Goal: Task Accomplishment & Management: Complete application form

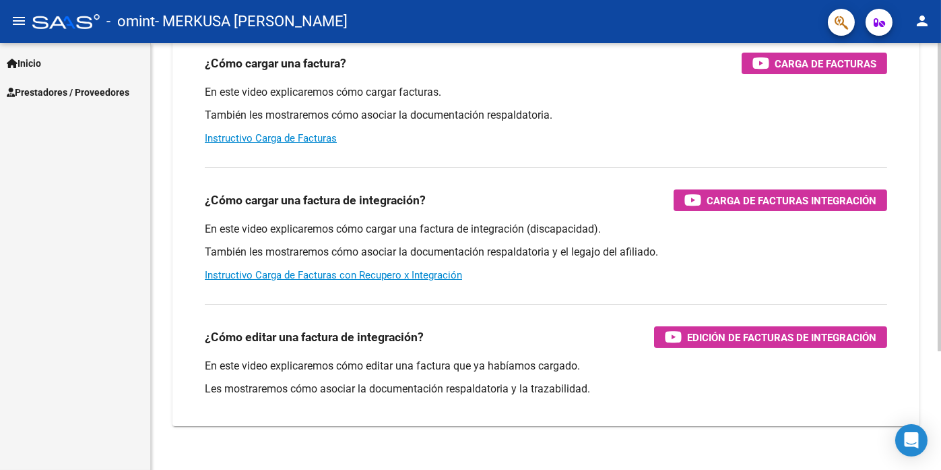
scroll to position [163, 0]
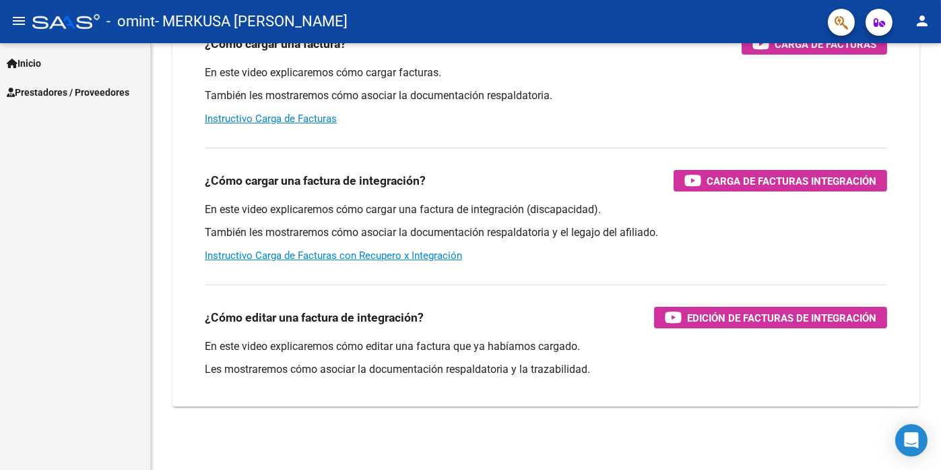
click at [40, 91] on span "Prestadores / Proveedores" at bounding box center [68, 92] width 123 height 15
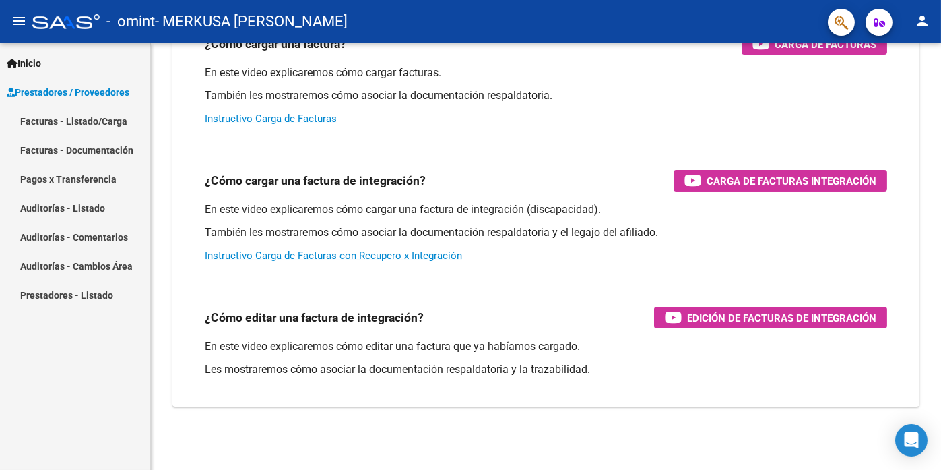
click at [91, 179] on link "Pagos x Transferencia" at bounding box center [75, 178] width 150 height 29
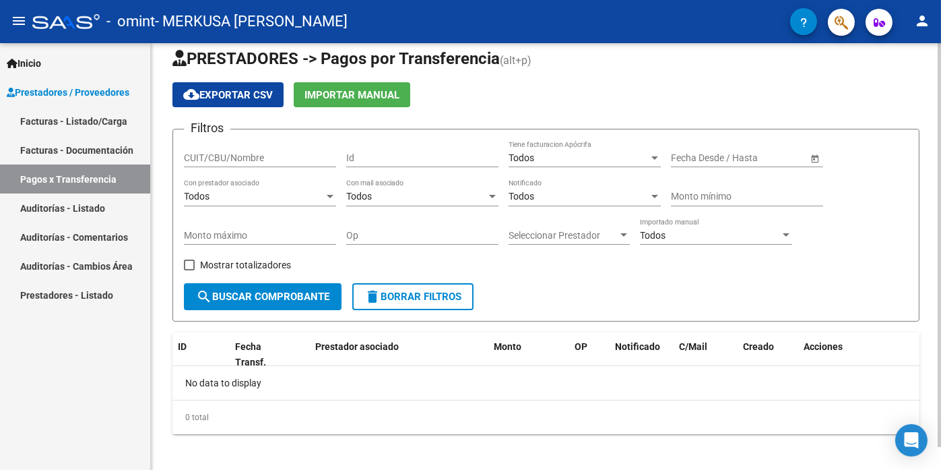
scroll to position [24, 0]
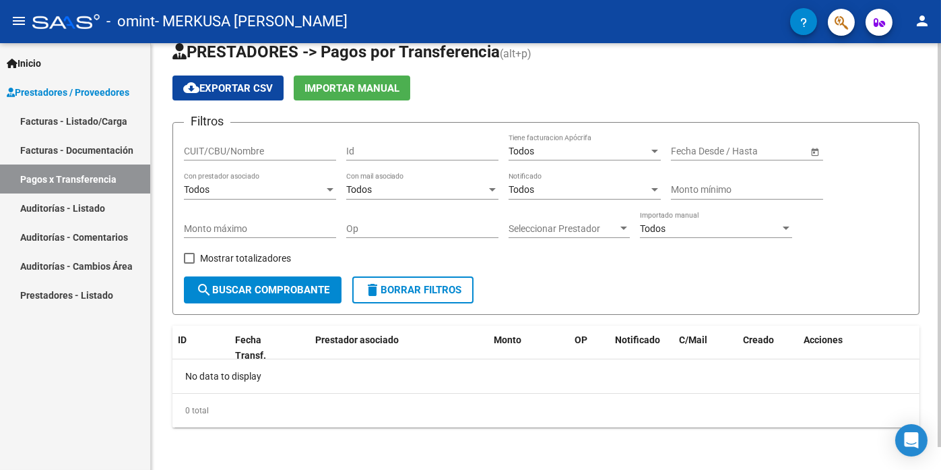
drag, startPoint x: 607, startPoint y: 383, endPoint x: 794, endPoint y: 379, distance: 187.4
click at [794, 379] on div "No data to display" at bounding box center [546, 376] width 747 height 34
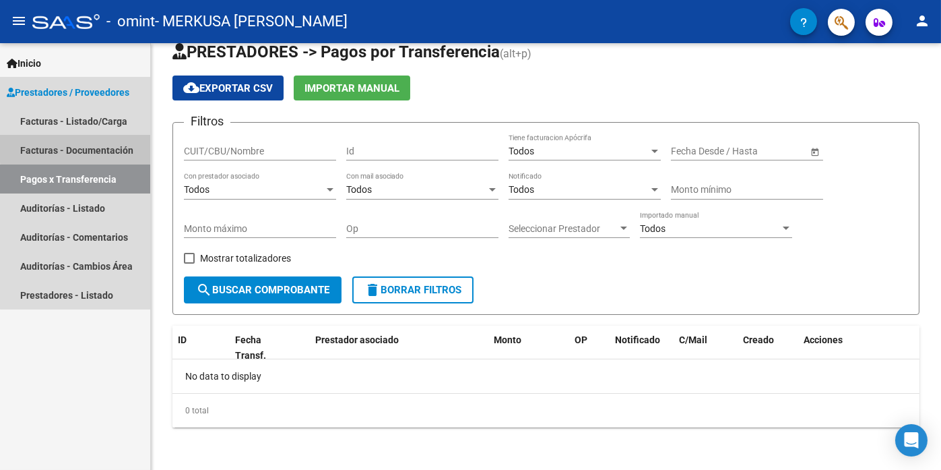
click at [108, 146] on link "Facturas - Documentación" at bounding box center [75, 149] width 150 height 29
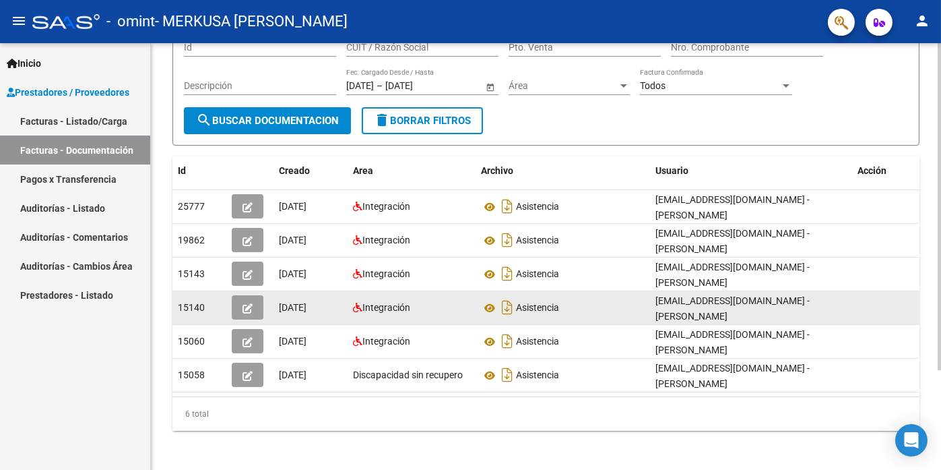
scroll to position [129, 0]
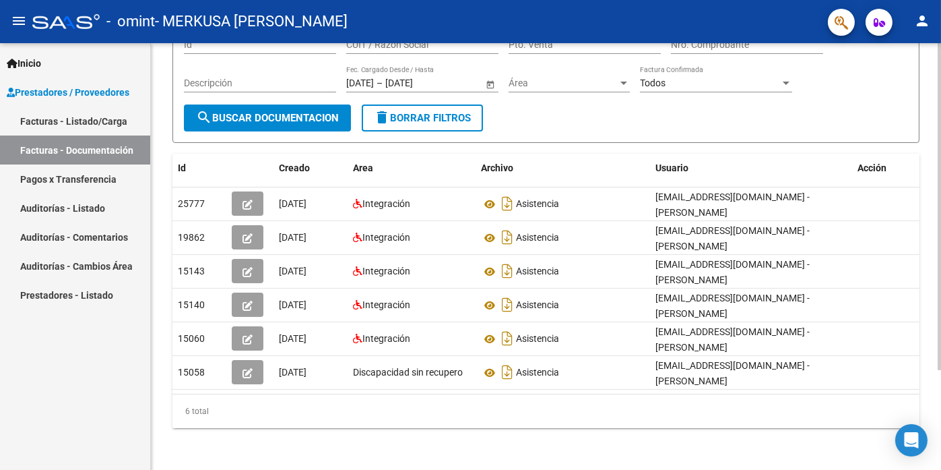
drag, startPoint x: 363, startPoint y: 428, endPoint x: 536, endPoint y: 425, distance: 173.2
click at [536, 425] on div "PRESTADORES -> Comprobantes - Documentación Respaldatoria cloud_download Export…" at bounding box center [546, 192] width 791 height 557
click at [528, 418] on div "6 total" at bounding box center [546, 411] width 747 height 34
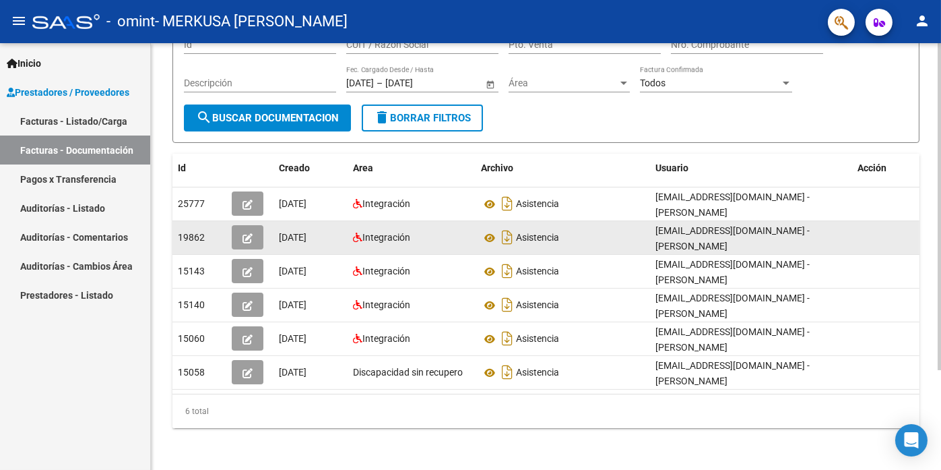
scroll to position [1, 0]
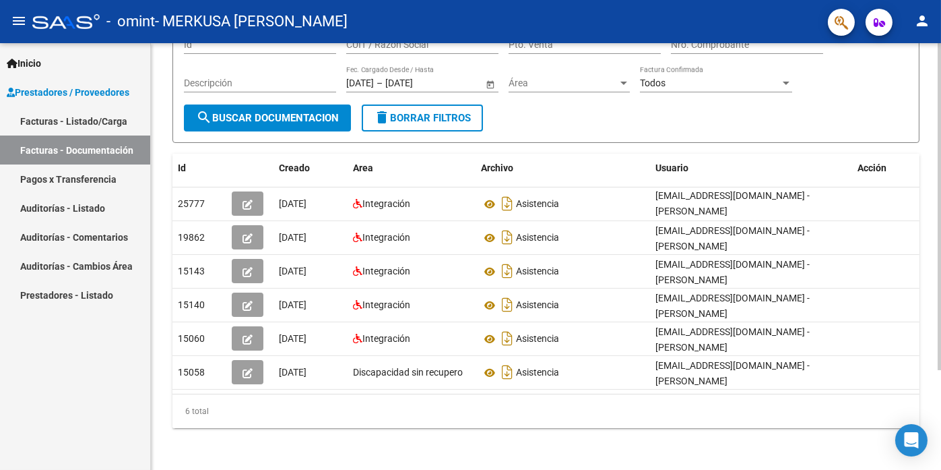
drag, startPoint x: 628, startPoint y: 427, endPoint x: 425, endPoint y: 441, distance: 203.3
drag, startPoint x: 425, startPoint y: 441, endPoint x: 797, endPoint y: 442, distance: 371.3
click at [797, 442] on div "PRESTADORES -> Comprobantes - Documentación Respaldatoria cloud_download Export…" at bounding box center [546, 192] width 791 height 557
click at [571, 452] on div "PRESTADORES -> Comprobantes - Documentación Respaldatoria cloud_download Export…" at bounding box center [546, 192] width 791 height 557
click at [940, 249] on div at bounding box center [939, 305] width 3 height 327
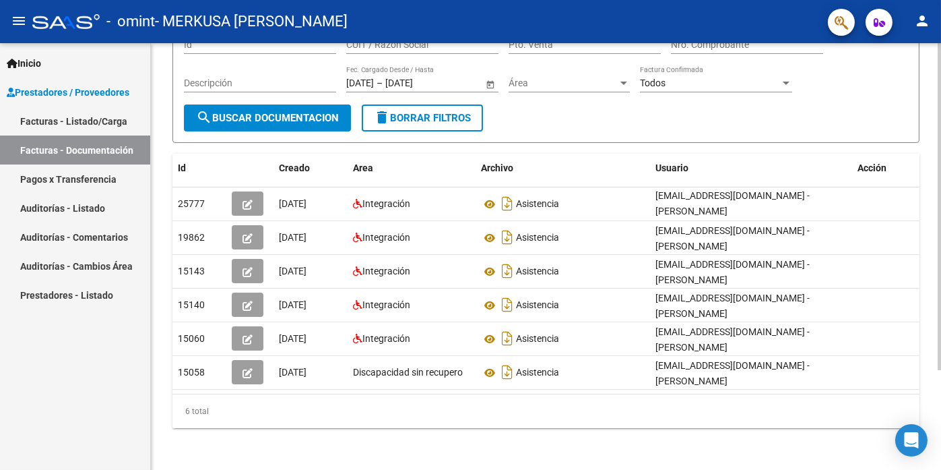
drag, startPoint x: 722, startPoint y: 428, endPoint x: 785, endPoint y: 422, distance: 63.0
drag, startPoint x: 785, startPoint y: 422, endPoint x: 584, endPoint y: 452, distance: 203.0
click at [577, 455] on div "PRESTADORES -> Comprobantes - Documentación Respaldatoria cloud_download Export…" at bounding box center [546, 192] width 791 height 557
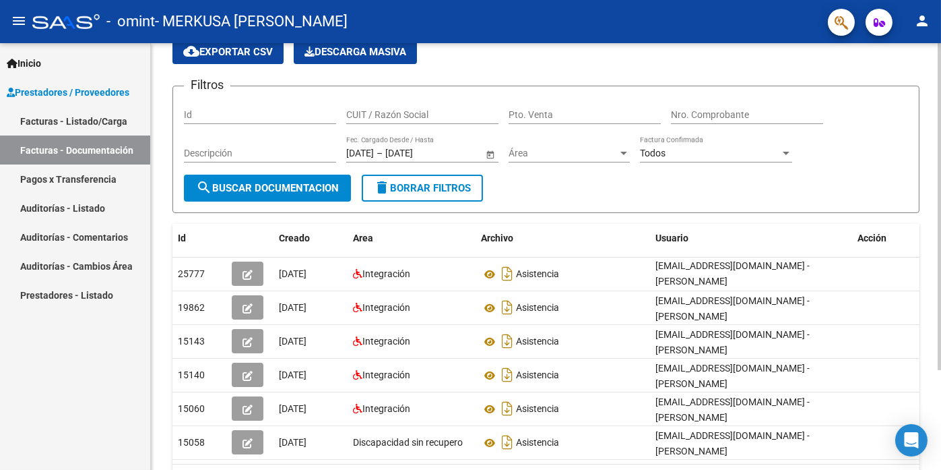
scroll to position [129, 0]
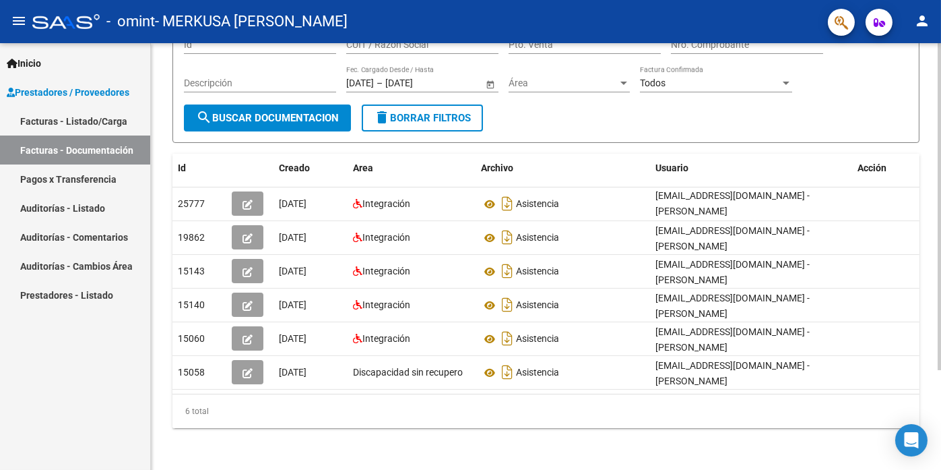
click at [880, 469] on html "menu - omint - MERKUSA [PERSON_NAME] person Inicio Instructivos Contacto OS Pre…" at bounding box center [470, 235] width 941 height 470
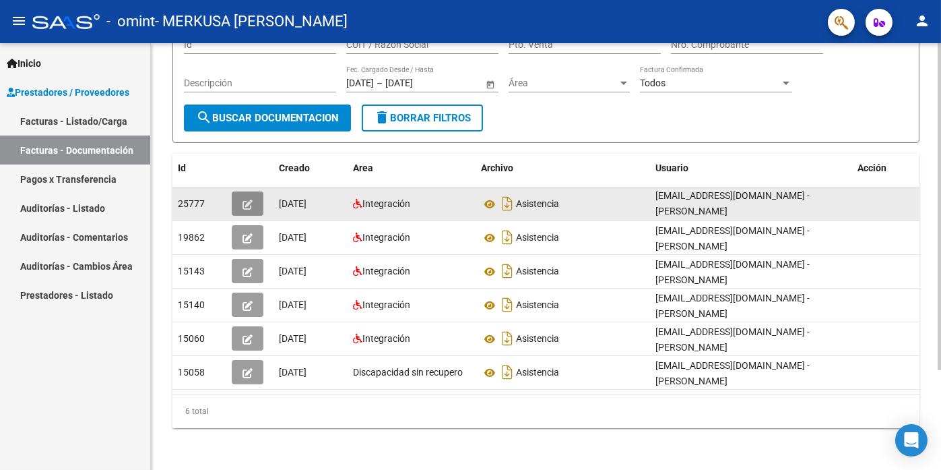
click at [244, 206] on icon "button" at bounding box center [248, 204] width 10 height 10
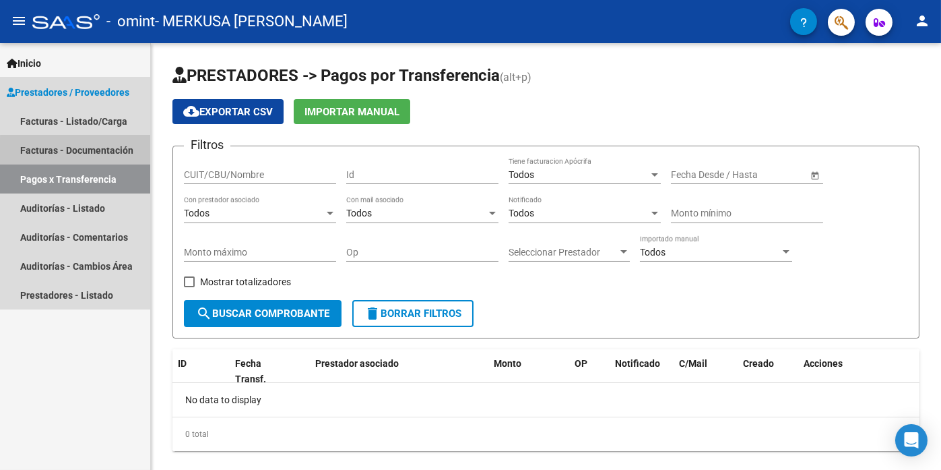
click at [83, 153] on link "Facturas - Documentación" at bounding box center [75, 149] width 150 height 29
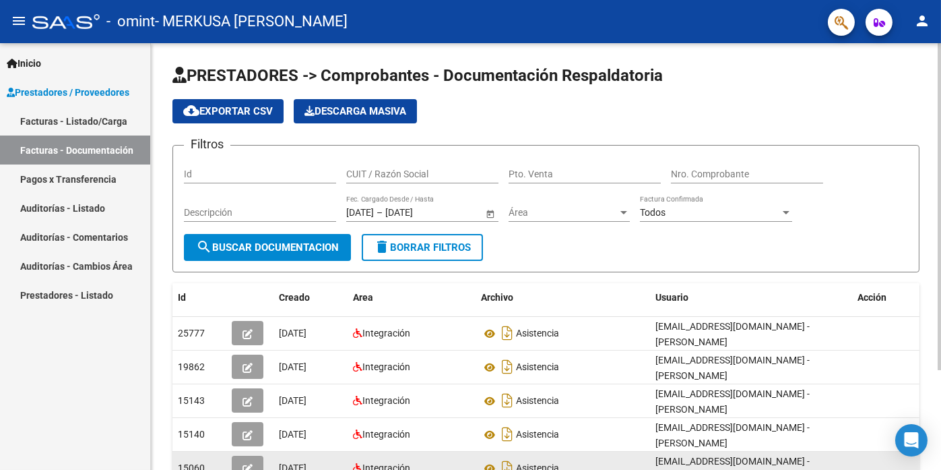
scroll to position [129, 0]
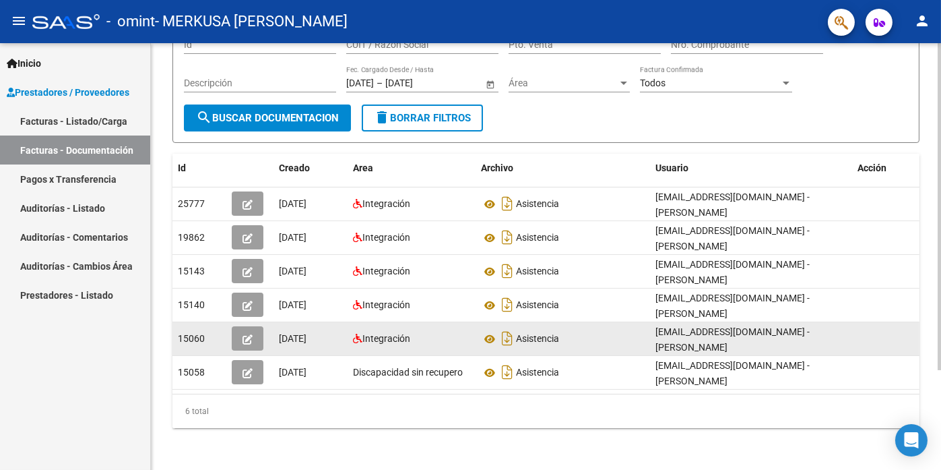
click at [253, 337] on button "button" at bounding box center [248, 338] width 32 height 24
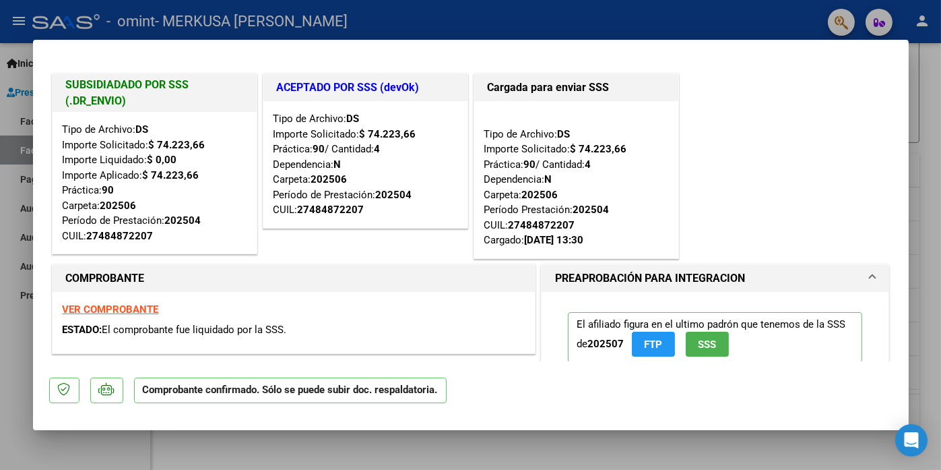
click at [870, 273] on span at bounding box center [872, 278] width 5 height 16
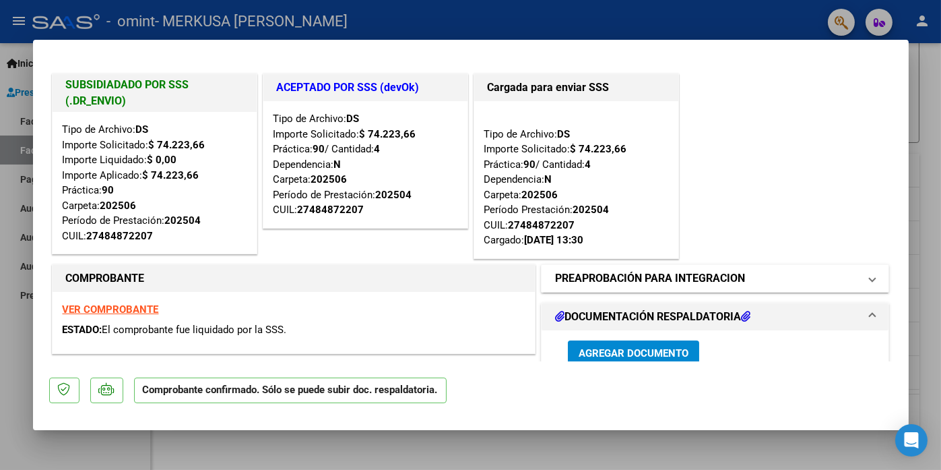
click at [870, 273] on span at bounding box center [872, 278] width 5 height 16
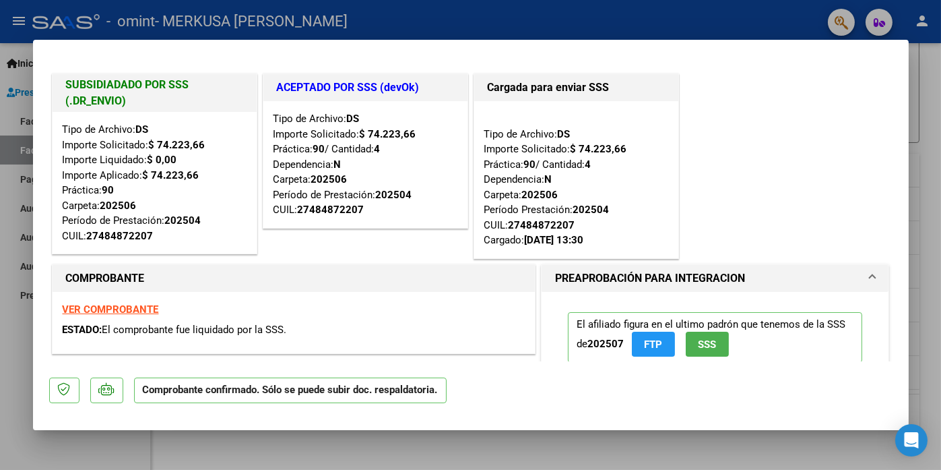
click at [109, 308] on strong "VER COMPROBANTE" at bounding box center [111, 309] width 96 height 12
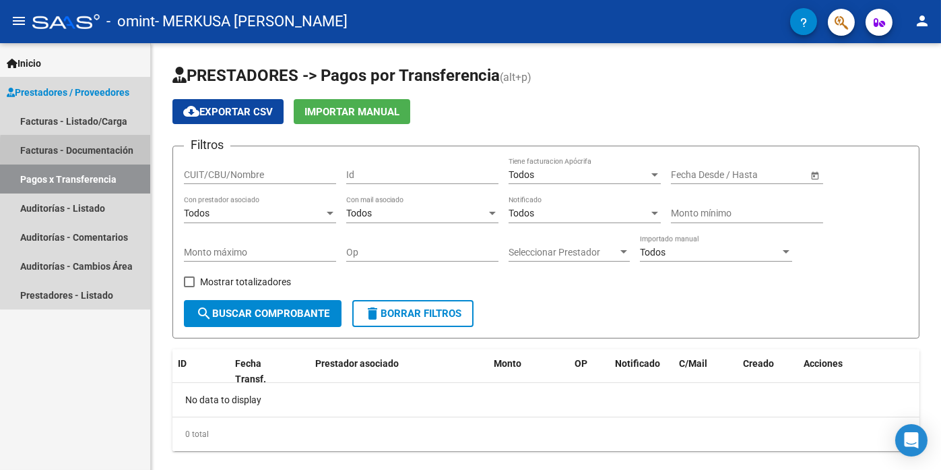
click at [82, 152] on link "Facturas - Documentación" at bounding box center [75, 149] width 150 height 29
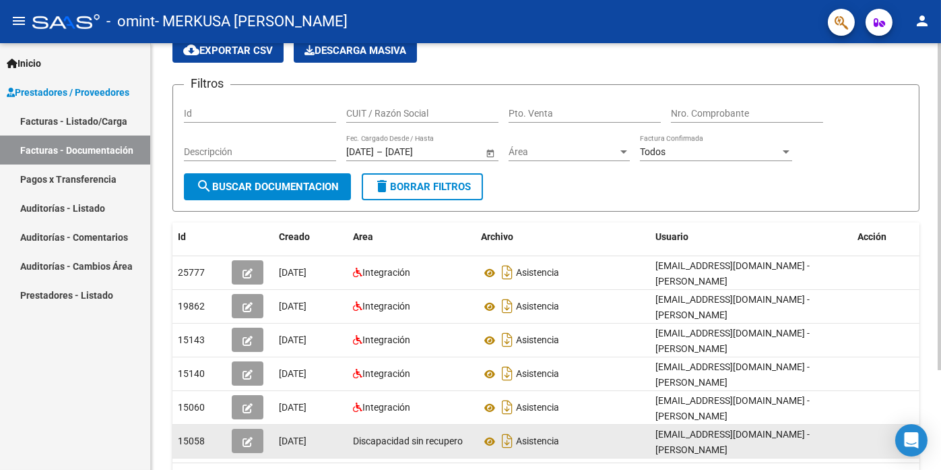
scroll to position [129, 0]
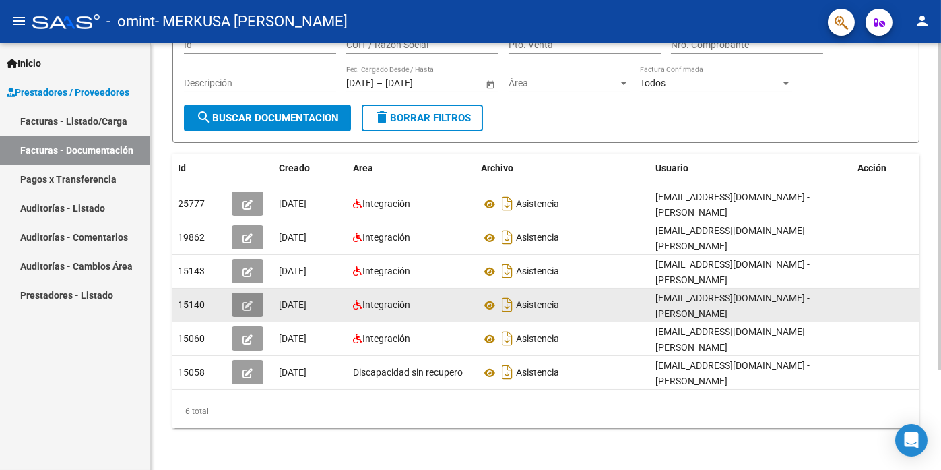
click at [244, 303] on icon "button" at bounding box center [248, 306] width 10 height 10
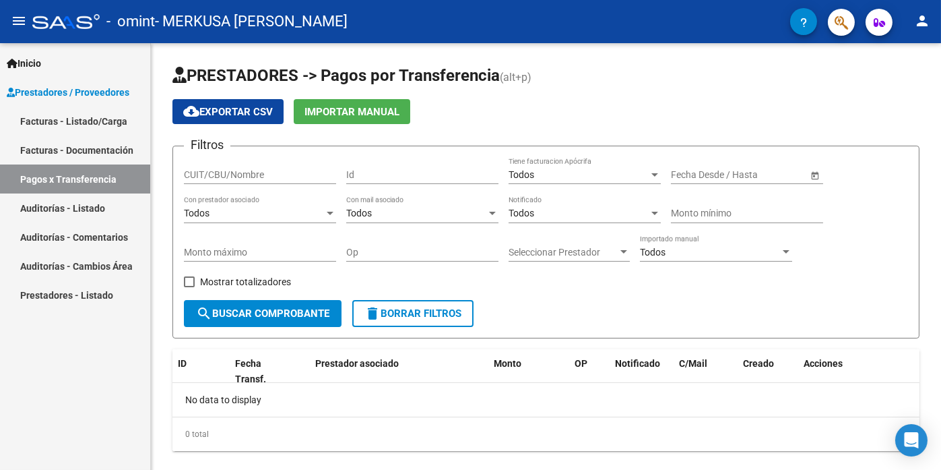
click at [78, 148] on link "Facturas - Documentación" at bounding box center [75, 149] width 150 height 29
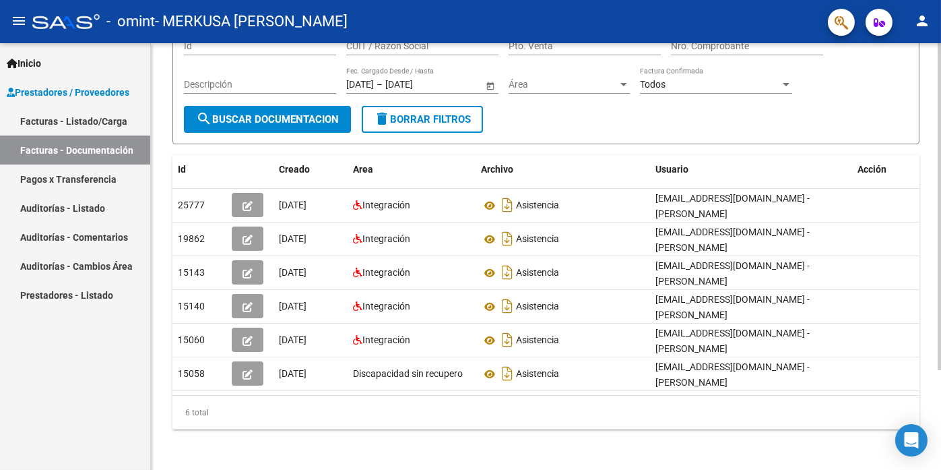
scroll to position [129, 0]
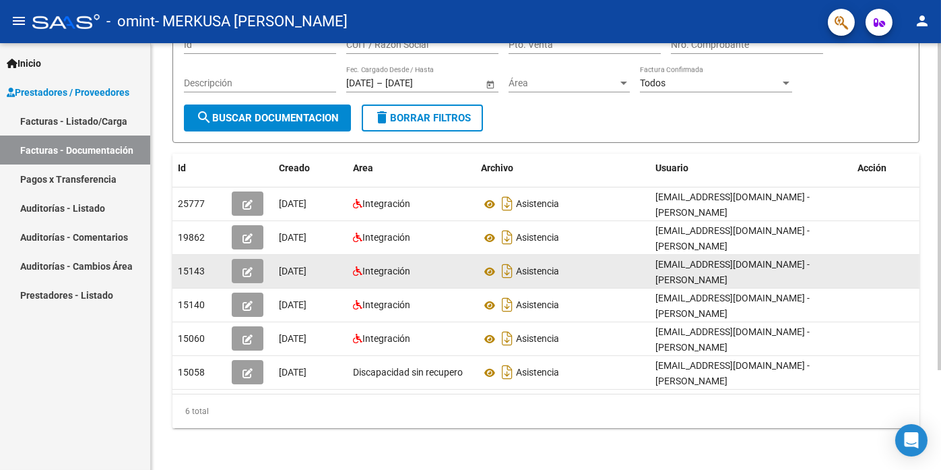
click at [251, 270] on icon "button" at bounding box center [248, 272] width 10 height 10
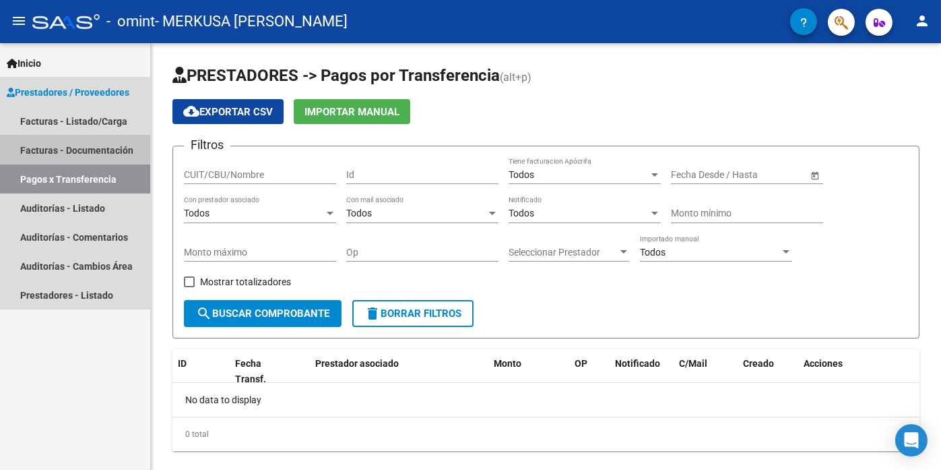
click at [86, 150] on link "Facturas - Documentación" at bounding box center [75, 149] width 150 height 29
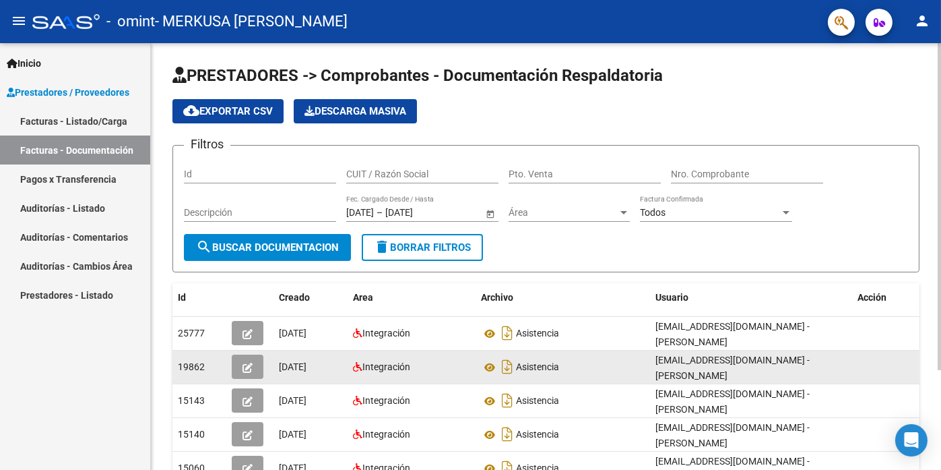
click at [249, 369] on icon "button" at bounding box center [248, 368] width 10 height 10
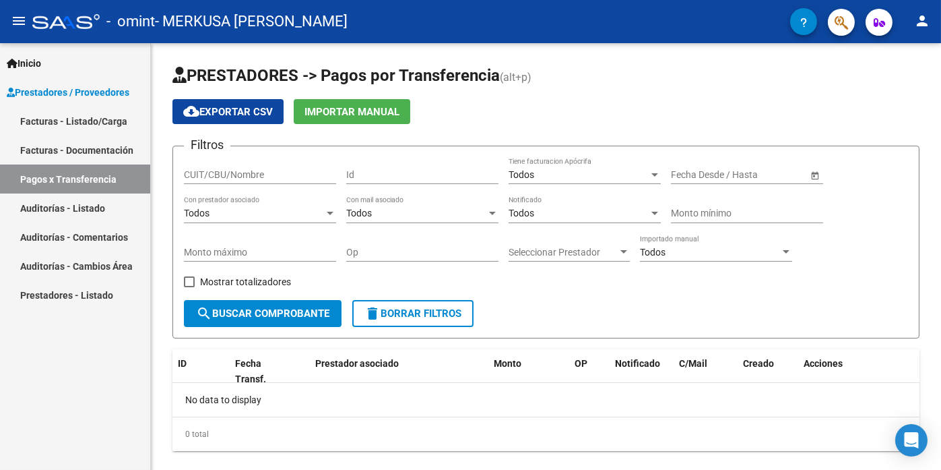
click at [111, 152] on link "Facturas - Documentación" at bounding box center [75, 149] width 150 height 29
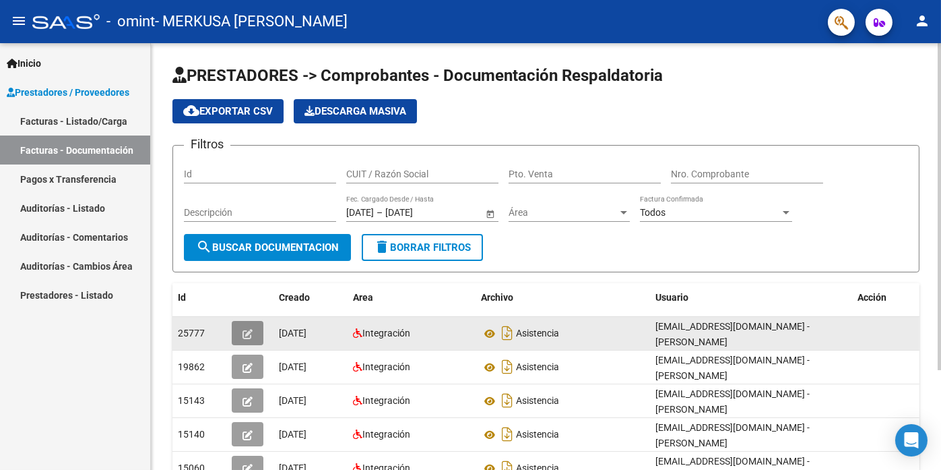
click at [252, 337] on button "button" at bounding box center [248, 333] width 32 height 24
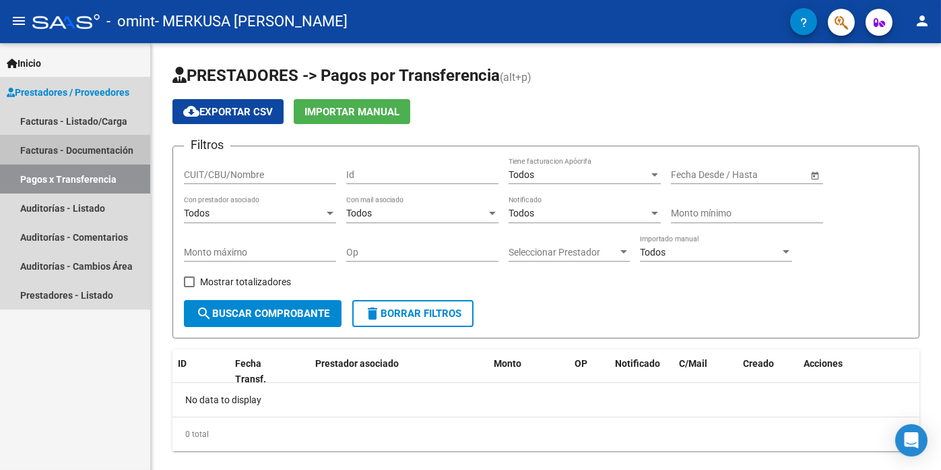
click at [90, 149] on link "Facturas - Documentación" at bounding box center [75, 149] width 150 height 29
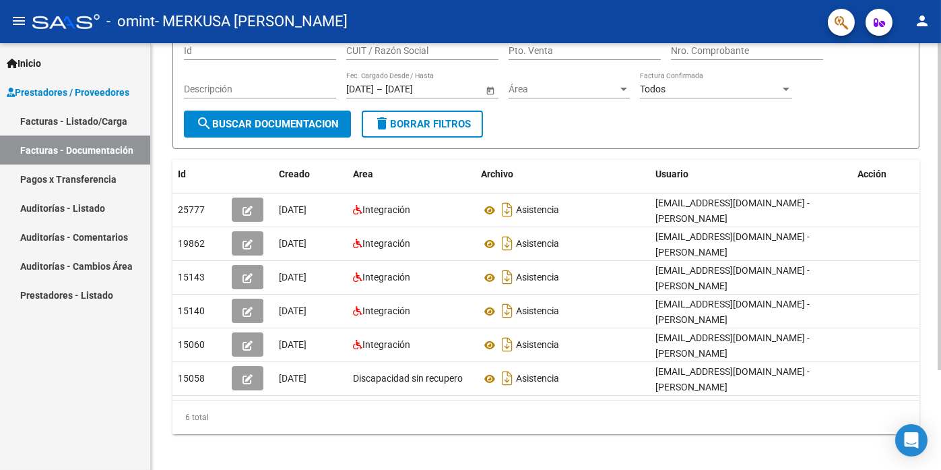
scroll to position [129, 0]
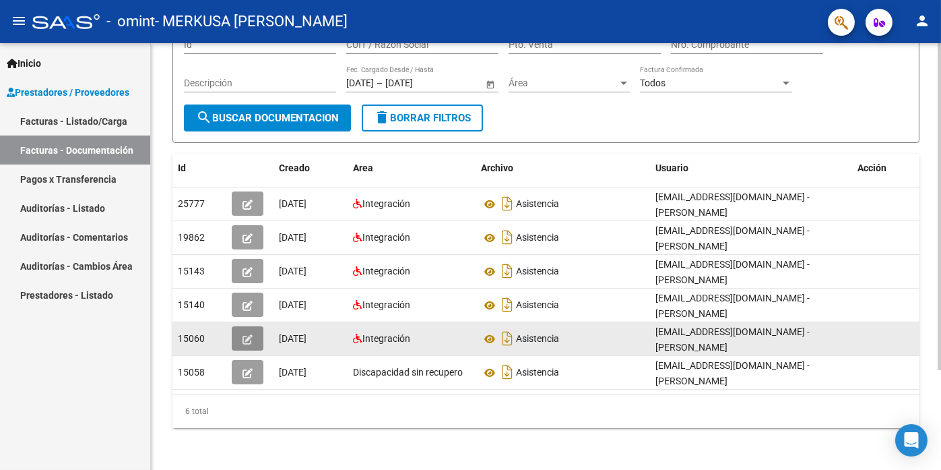
click at [247, 336] on icon "button" at bounding box center [248, 339] width 10 height 10
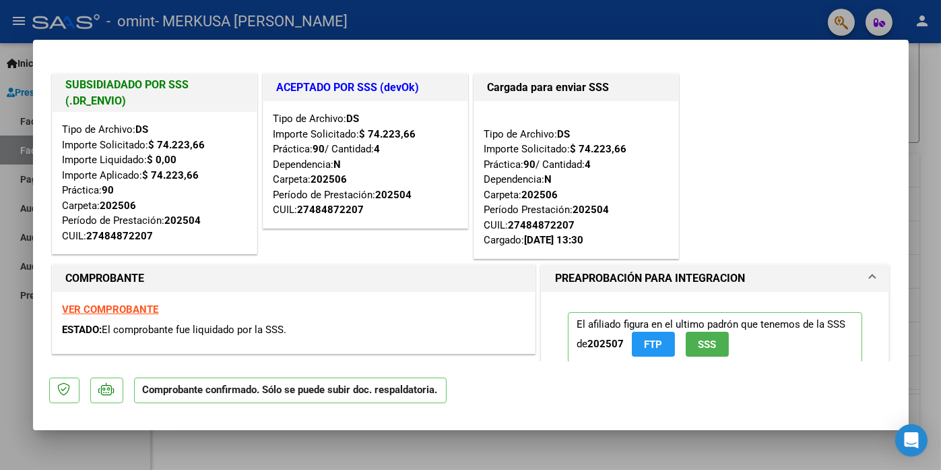
click at [131, 310] on strong "VER COMPROBANTE" at bounding box center [111, 309] width 96 height 12
click at [935, 235] on div at bounding box center [470, 235] width 941 height 470
type input "$ 0,00"
